Goal: Transaction & Acquisition: Subscribe to service/newsletter

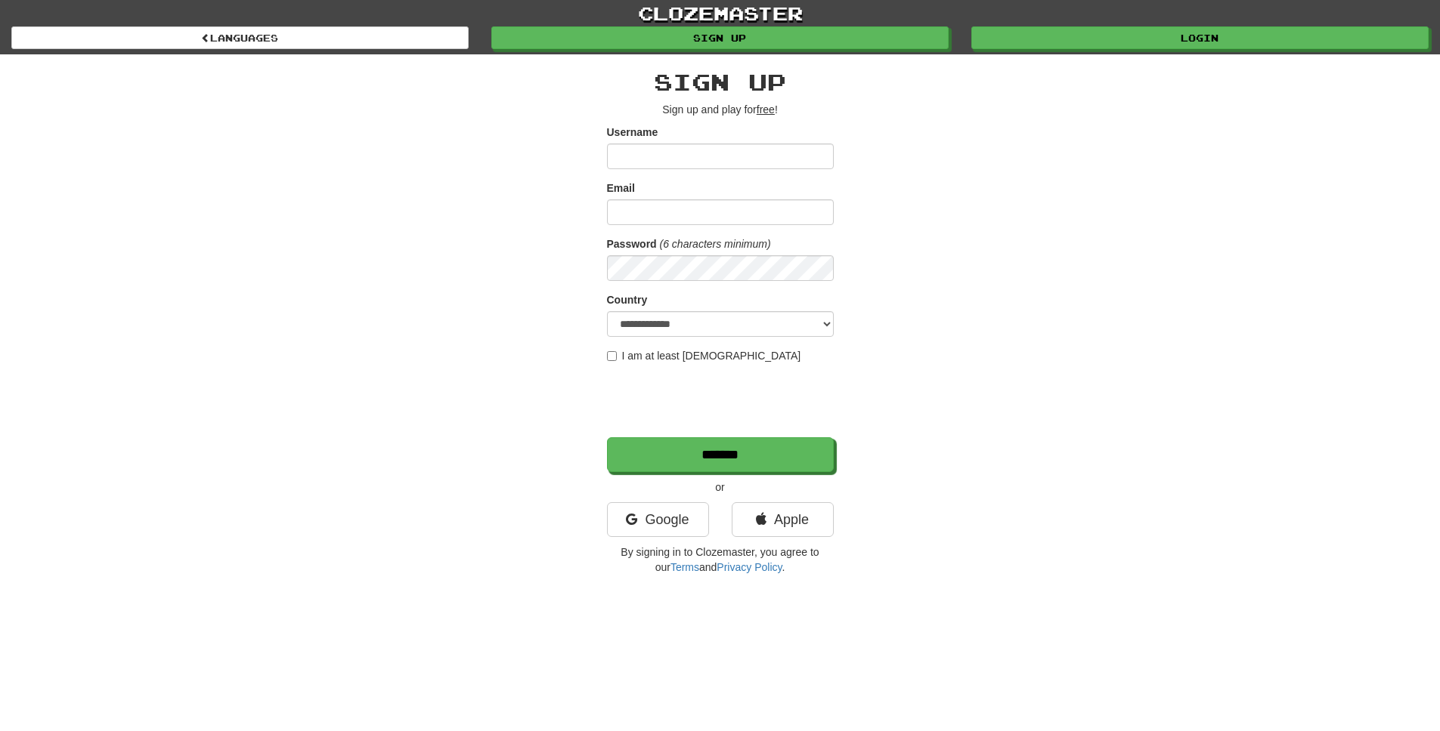
click at [999, 164] on div "**********" at bounding box center [720, 318] width 884 height 528
